Goal: Task Accomplishment & Management: Manage account settings

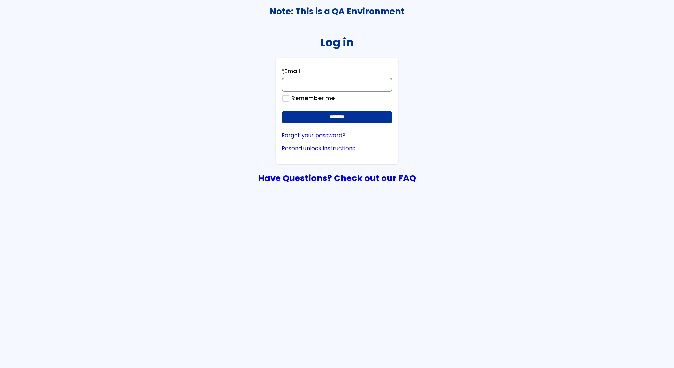
click at [354, 87] on input "* Email" at bounding box center [336, 85] width 111 height 14
click at [359, 82] on input "* Email" at bounding box center [336, 85] width 111 height 14
click at [537, 81] on div "Log in * Email Remember me ******** Forgot your password? Resend unlock instruc…" at bounding box center [336, 107] width 673 height 160
